Goal: Information Seeking & Learning: Compare options

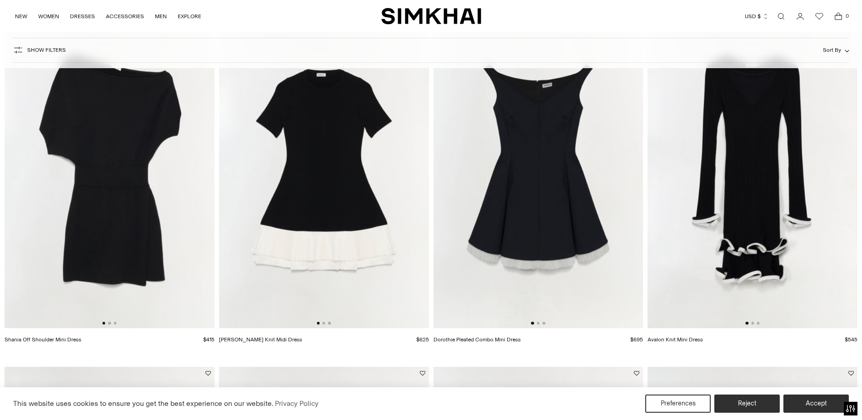
scroll to position [1455, 0]
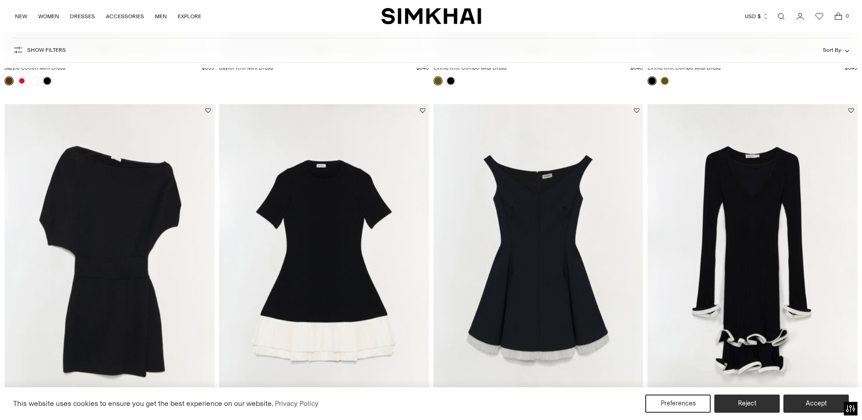
click at [121, 221] on img at bounding box center [110, 261] width 210 height 315
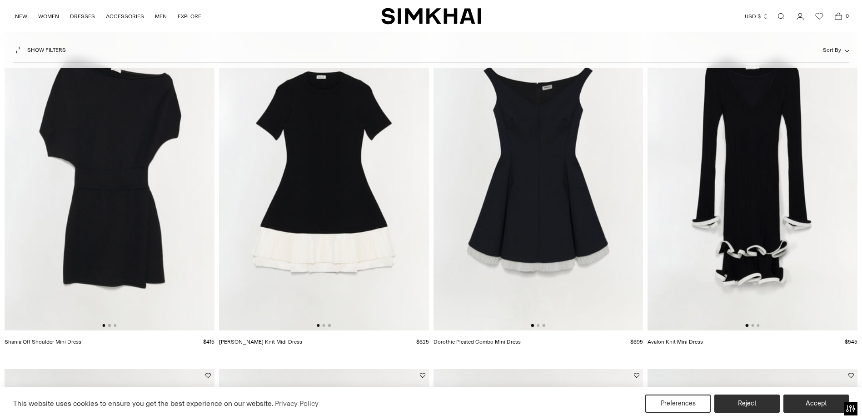
scroll to position [1500, 0]
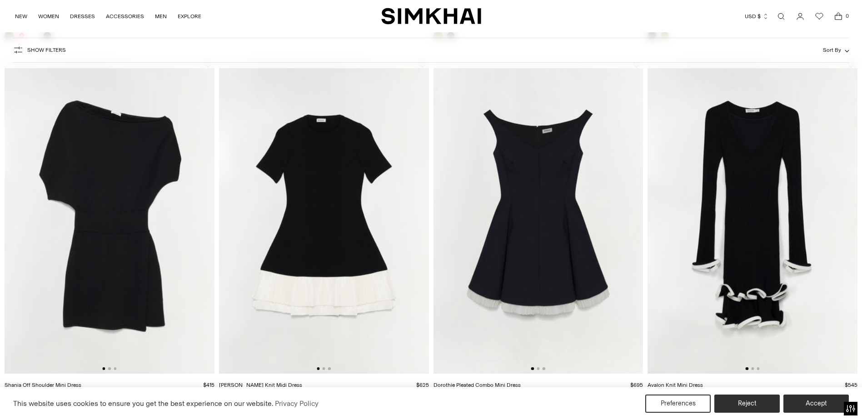
click at [338, 117] on img at bounding box center [324, 216] width 210 height 315
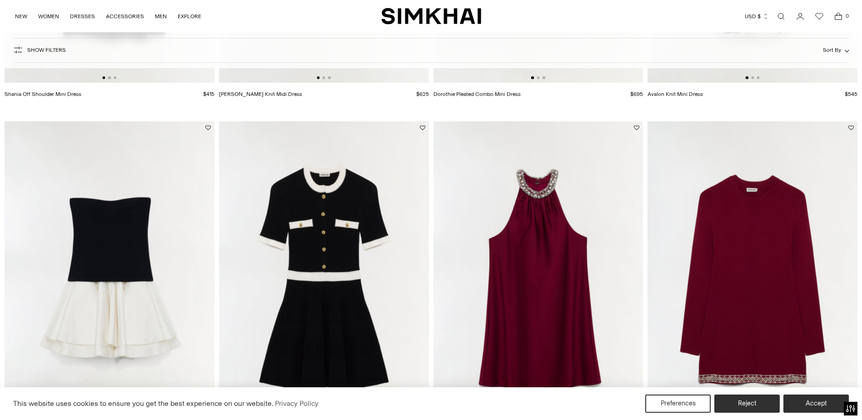
scroll to position [1864, 0]
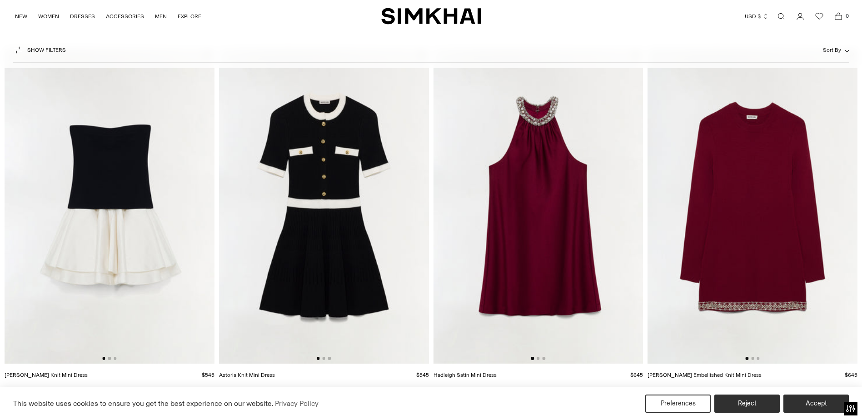
click at [296, 150] on img at bounding box center [324, 206] width 210 height 315
click at [85, 175] on img at bounding box center [110, 206] width 210 height 315
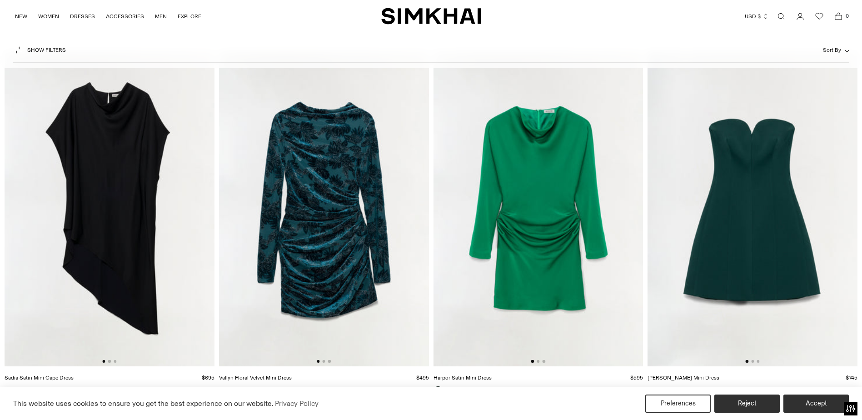
scroll to position [2228, 0]
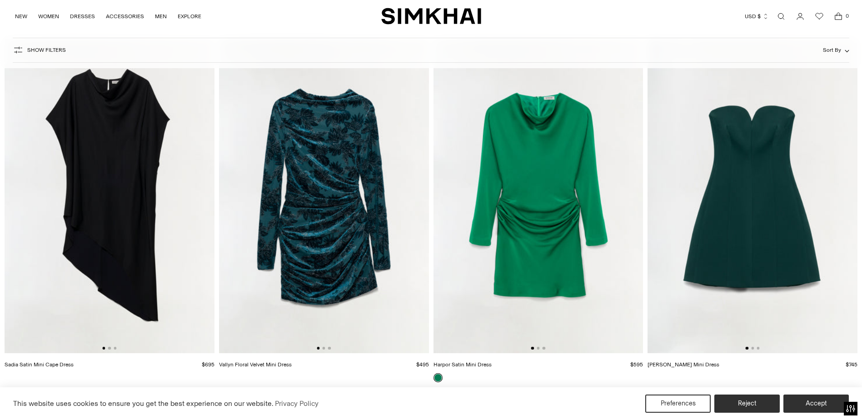
click at [117, 160] on img at bounding box center [110, 196] width 210 height 315
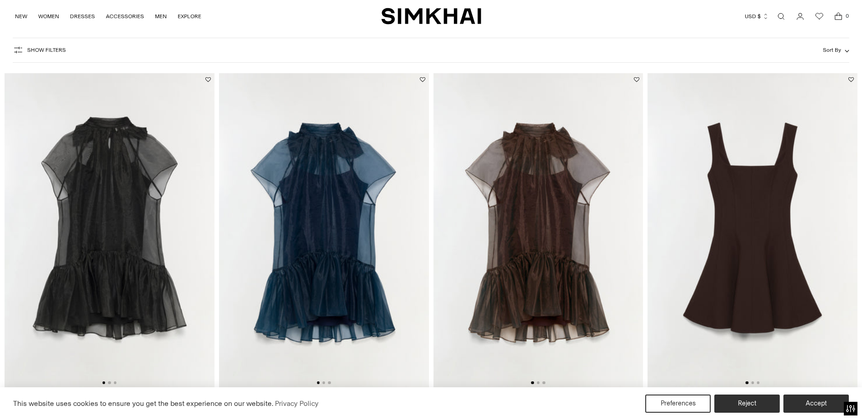
scroll to position [136, 0]
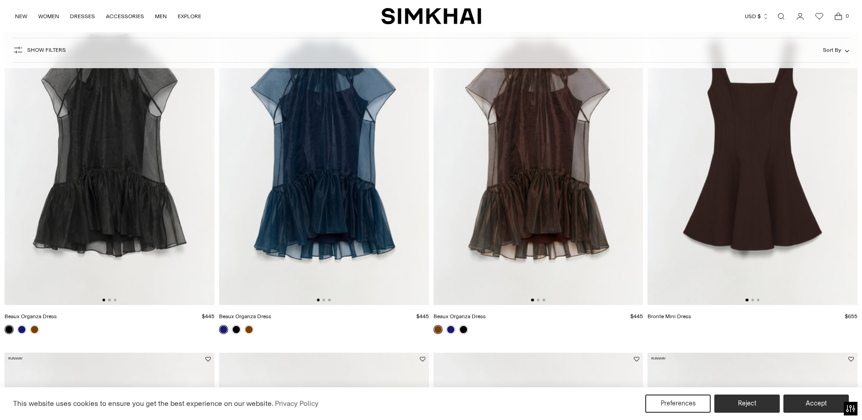
click at [319, 134] on img at bounding box center [324, 147] width 210 height 315
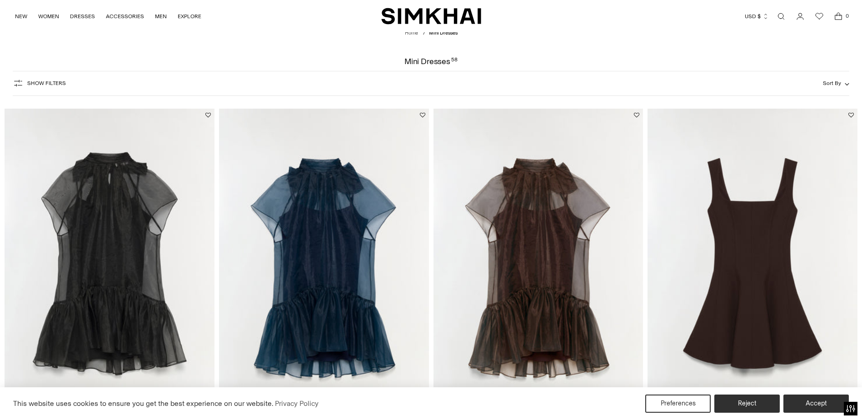
scroll to position [0, 0]
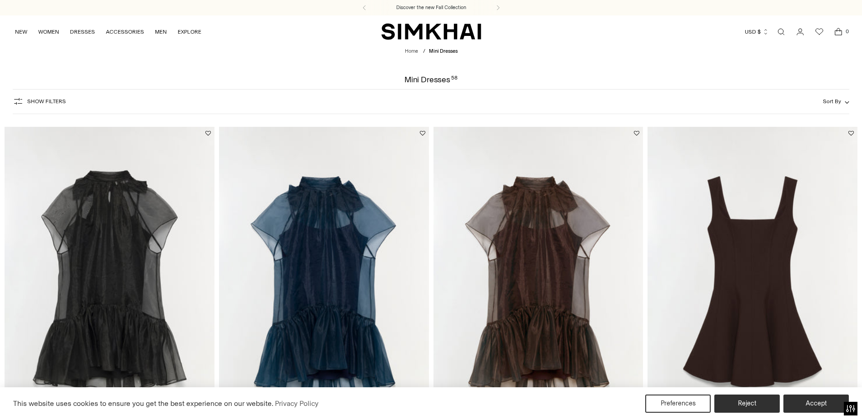
click at [87, 257] on img at bounding box center [110, 284] width 210 height 315
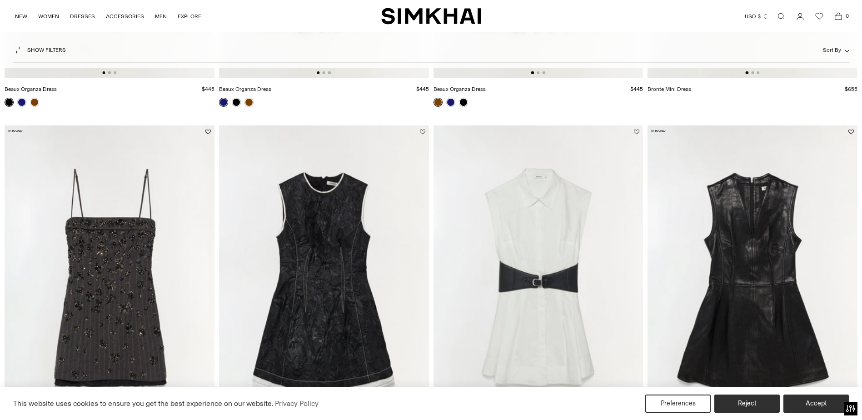
scroll to position [455, 0]
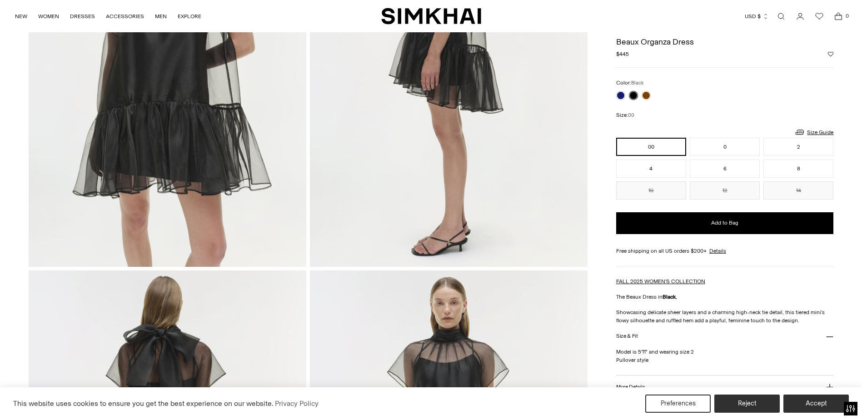
scroll to position [364, 0]
